Goal: Find specific page/section: Find specific page/section

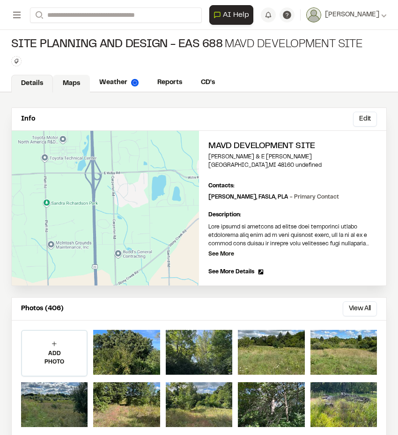
click at [72, 78] on link "Maps" at bounding box center [71, 84] width 37 height 18
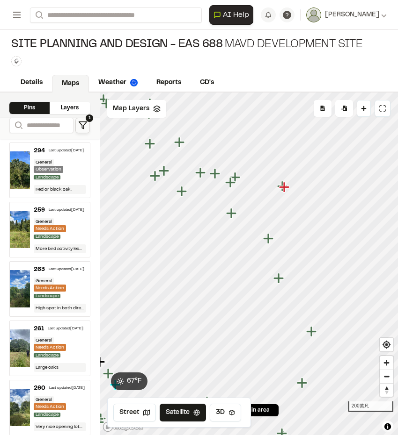
click at [267, 240] on icon "Map marker" at bounding box center [267, 238] width 10 height 10
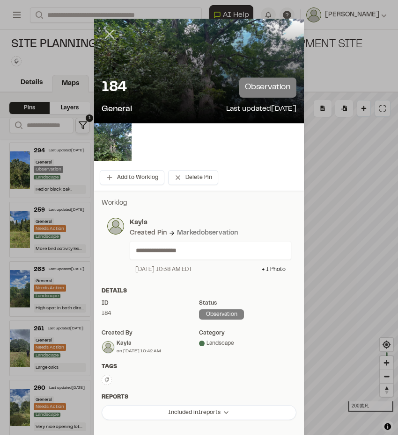
click at [109, 40] on icon at bounding box center [109, 34] width 16 height 16
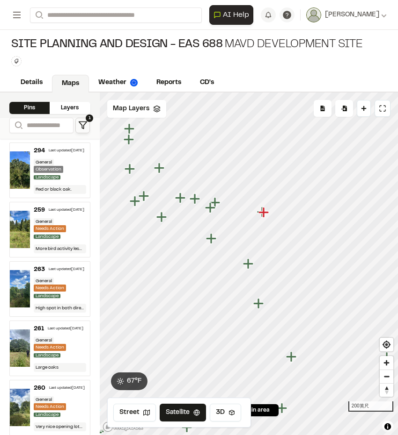
click at [263, 215] on icon "Map marker" at bounding box center [263, 212] width 10 height 10
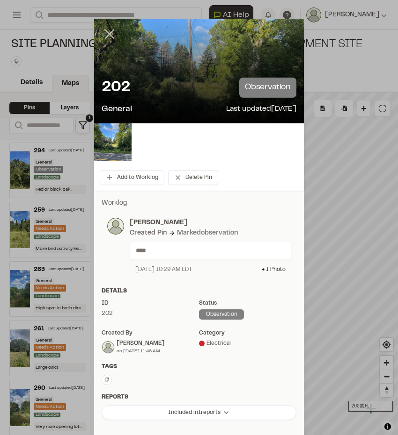
click at [108, 35] on icon at bounding box center [109, 34] width 16 height 16
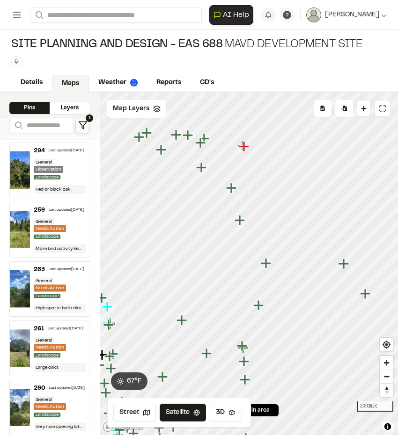
click at [239, 222] on icon "Map marker" at bounding box center [239, 220] width 10 height 10
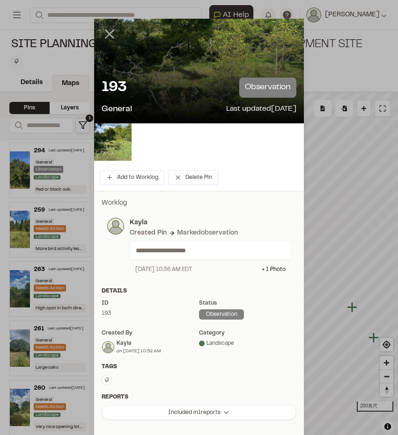
click at [106, 33] on line at bounding box center [110, 34] width 8 height 8
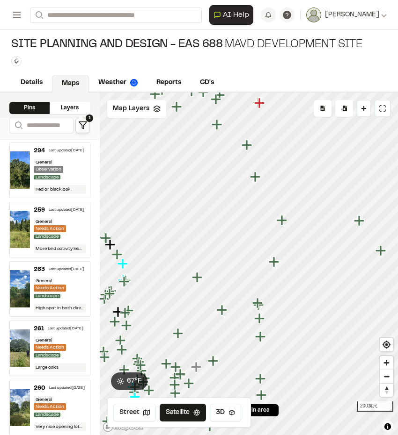
click at [256, 304] on icon "Map marker" at bounding box center [257, 303] width 10 height 10
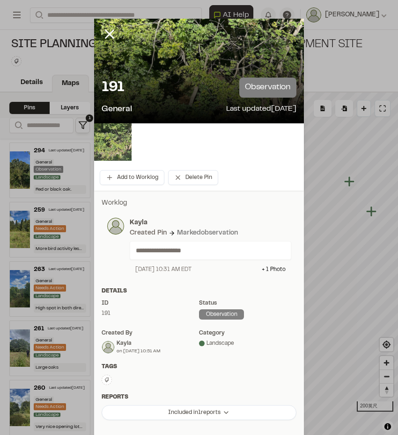
click at [111, 143] on img at bounding box center [112, 141] width 37 height 37
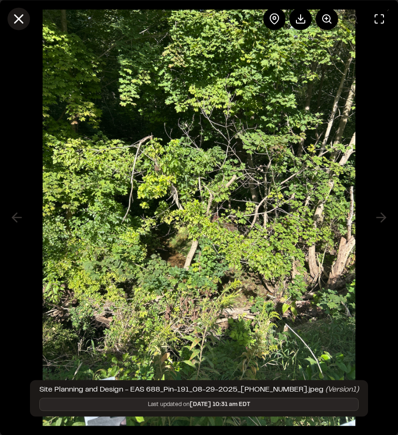
click at [18, 12] on icon at bounding box center [19, 19] width 16 height 16
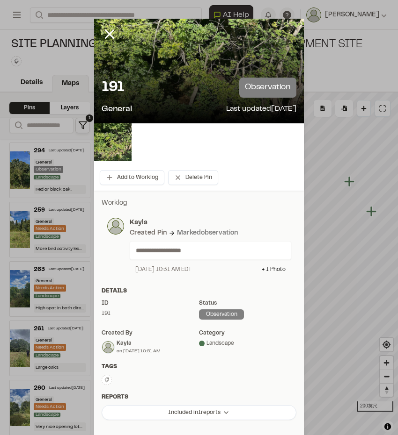
click at [115, 39] on div at bounding box center [116, 41] width 45 height 45
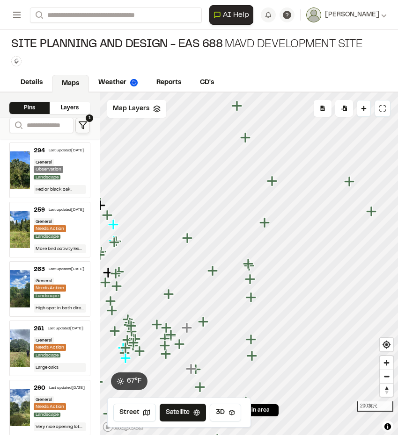
click at [105, 33] on div "Site Planning and Design - EAS 688 MAVD Development Site Type Enter or comma to…" at bounding box center [199, 52] width 398 height 44
